Goal: Task Accomplishment & Management: Manage account settings

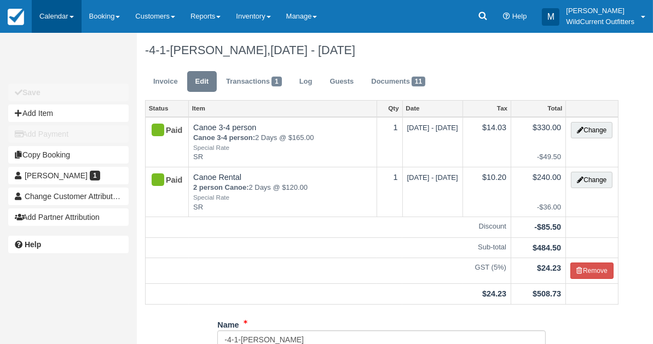
click at [43, 20] on link "Calendar" at bounding box center [57, 16] width 50 height 33
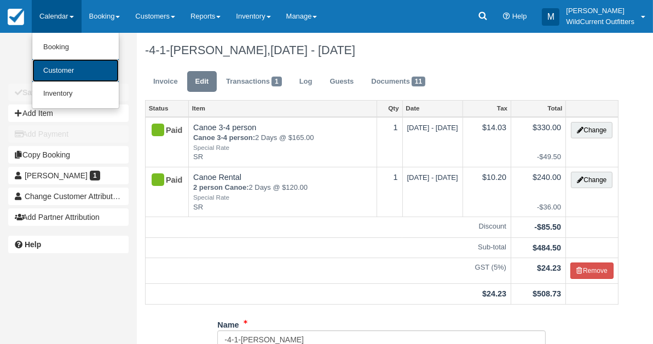
click at [57, 73] on link "Customer" at bounding box center [75, 71] width 86 height 24
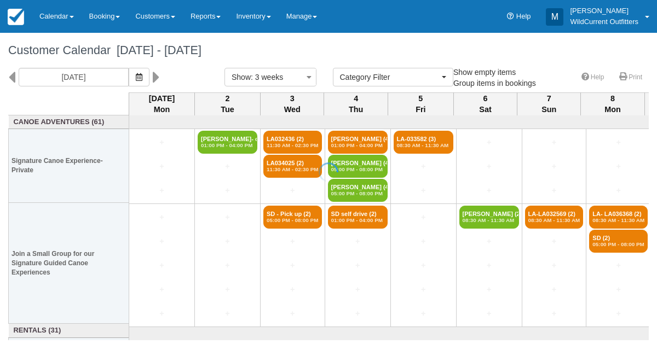
select select
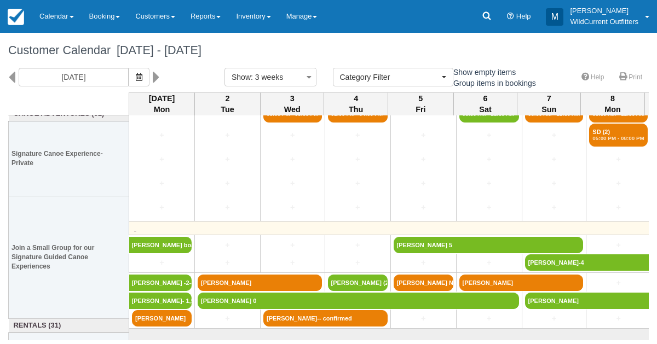
scroll to position [129, 0]
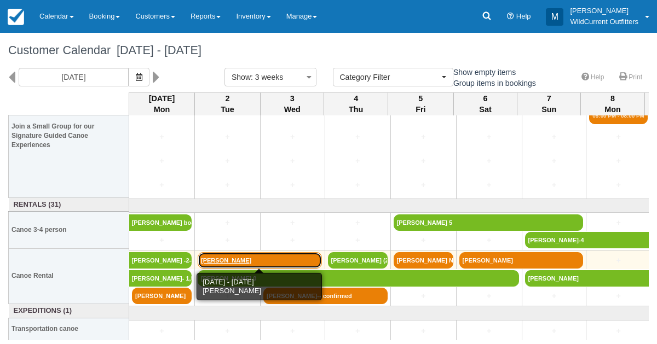
click at [228, 259] on link "Alizé Honen-Delmar" at bounding box center [260, 260] width 124 height 16
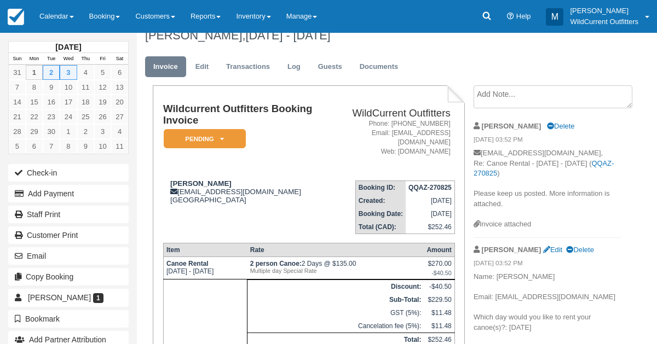
scroll to position [14, 0]
drag, startPoint x: 243, startPoint y: 173, endPoint x: 170, endPoint y: 174, distance: 73.4
click at [170, 180] on div "Alizé Honen-Delmar alizou.hd@gmail.com Canada" at bounding box center [245, 192] width 165 height 25
copy strong "Alizé Honen-Delmar"
click at [219, 135] on em "Pending" at bounding box center [205, 139] width 82 height 19
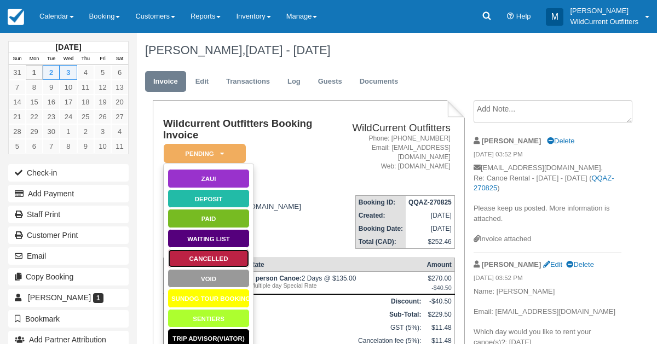
click at [200, 263] on link "Cancelled" at bounding box center [209, 258] width 82 height 19
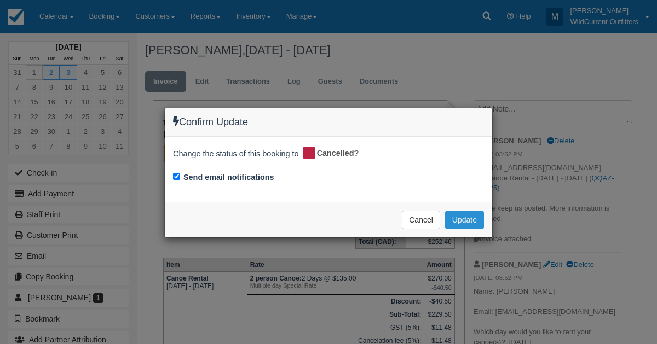
click at [464, 218] on button "Update" at bounding box center [464, 220] width 39 height 19
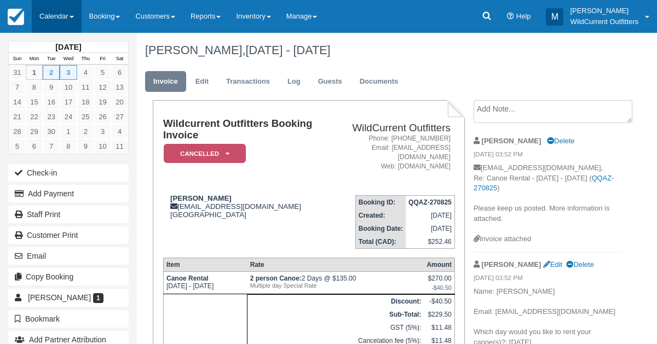
click at [47, 16] on link "Calendar" at bounding box center [57, 16] width 50 height 33
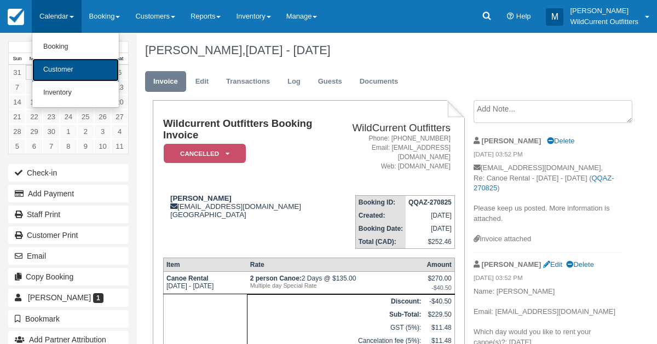
click at [52, 70] on link "Customer" at bounding box center [75, 70] width 86 height 23
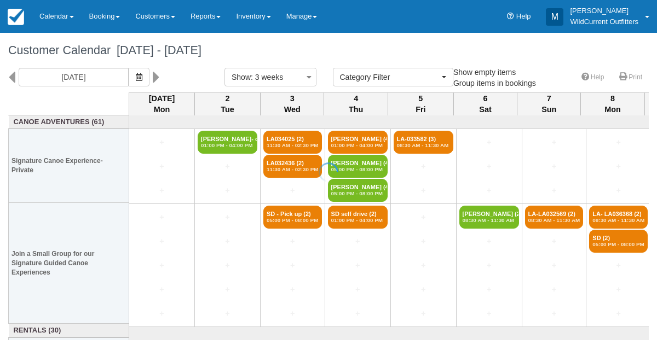
select select
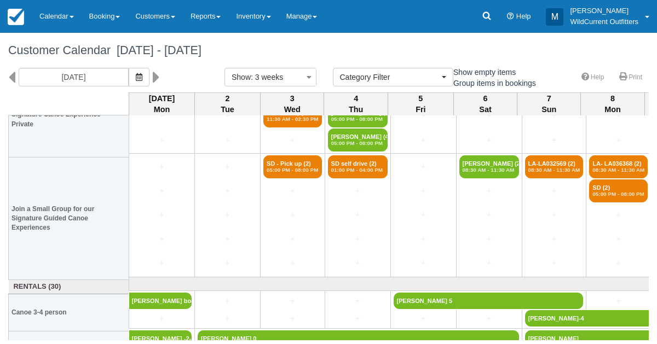
scroll to position [45, 0]
